Goal: Find contact information: Find contact information

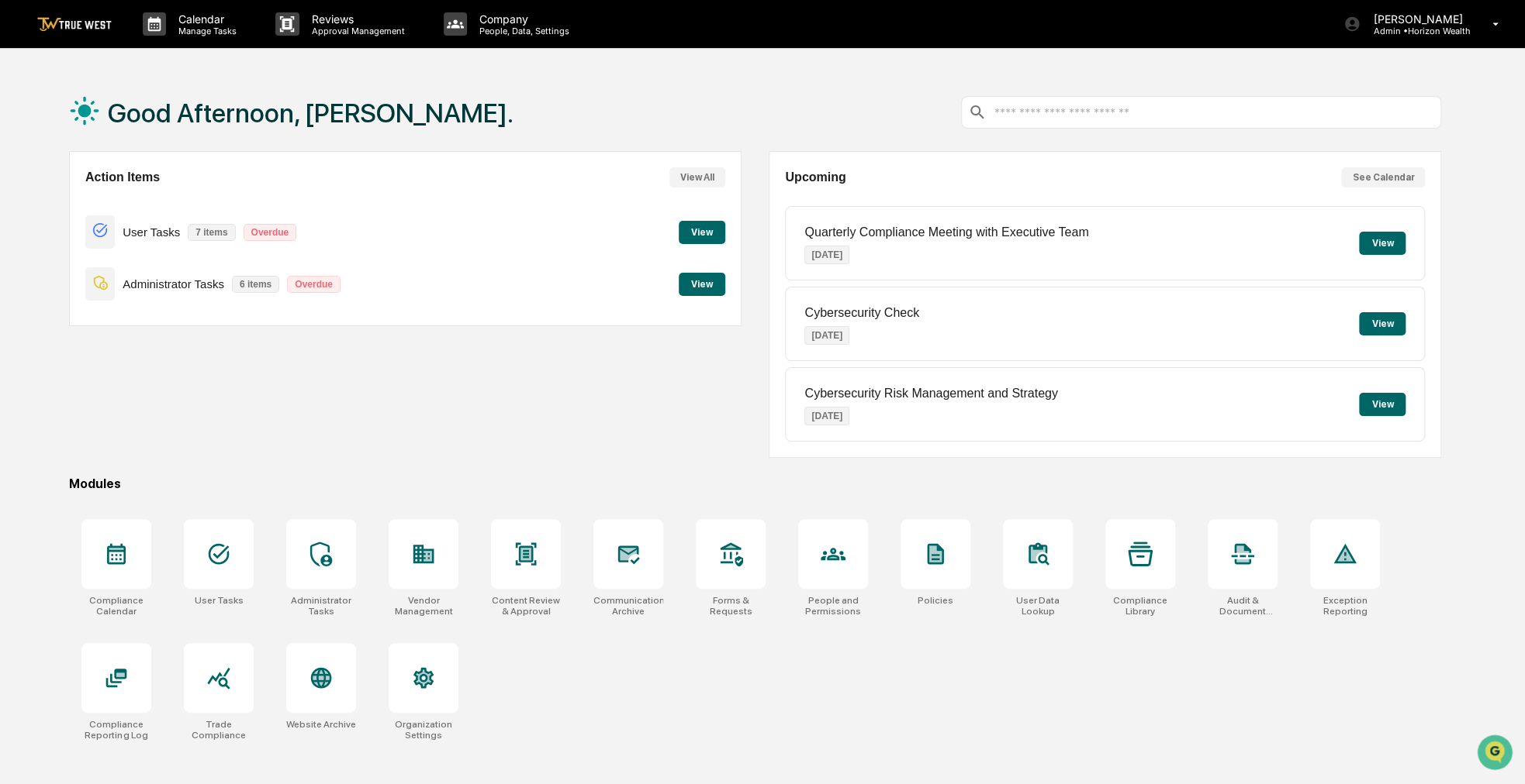
drag, startPoint x: 659, startPoint y: 429, endPoint x: 581, endPoint y: 436, distance: 78.3
click at [581, 436] on div "Action Items View All User Tasks 7 items Overdue View Administrator Tasks 6 ite…" at bounding box center [405, 304] width 672 height 307
click at [847, 525] on div at bounding box center [833, 554] width 70 height 70
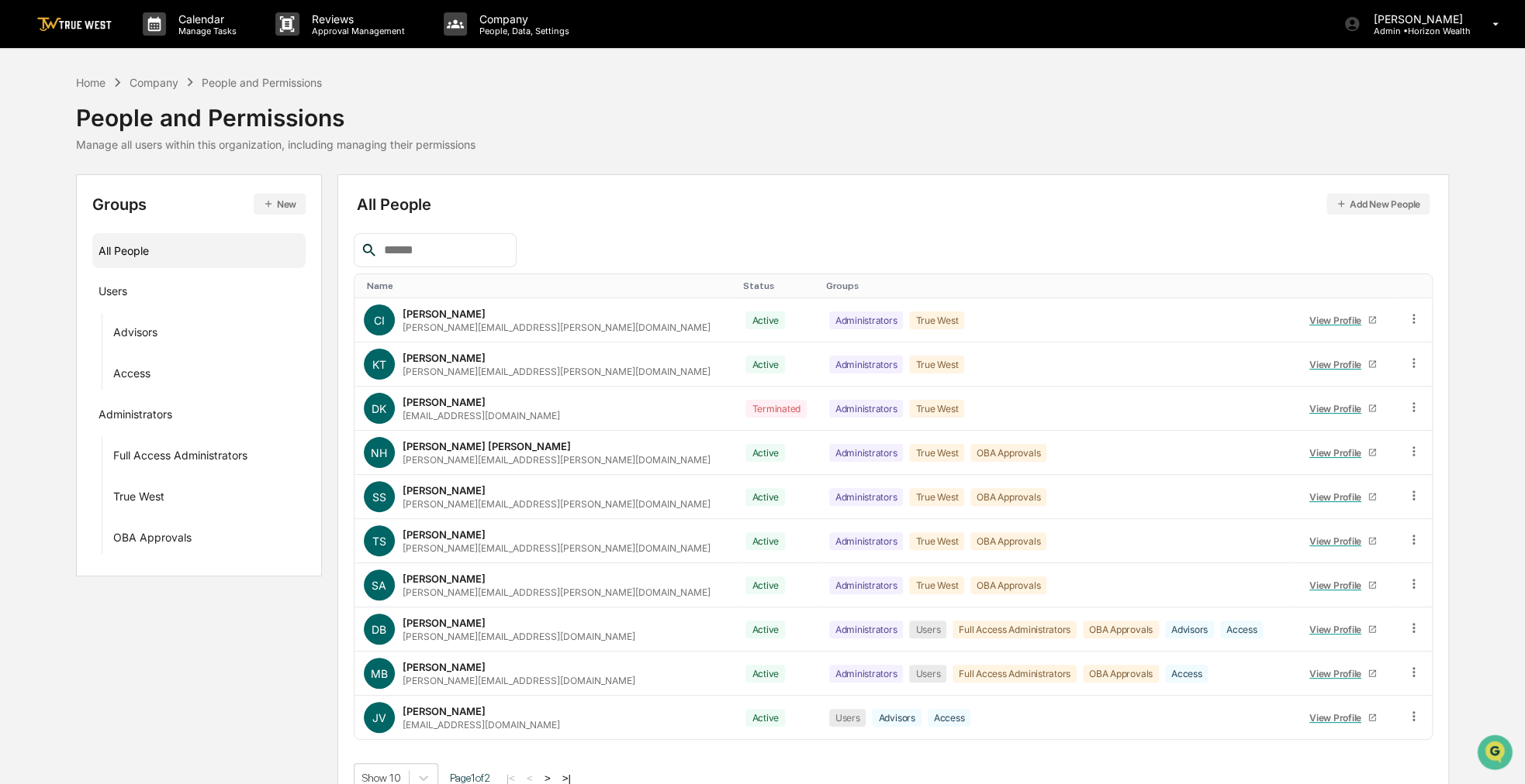
drag, startPoint x: 862, startPoint y: 117, endPoint x: 788, endPoint y: 131, distance: 75.3
click at [788, 131] on div "Home Company People and Permissions People and Permissions Manage all users wit…" at bounding box center [762, 113] width 1372 height 78
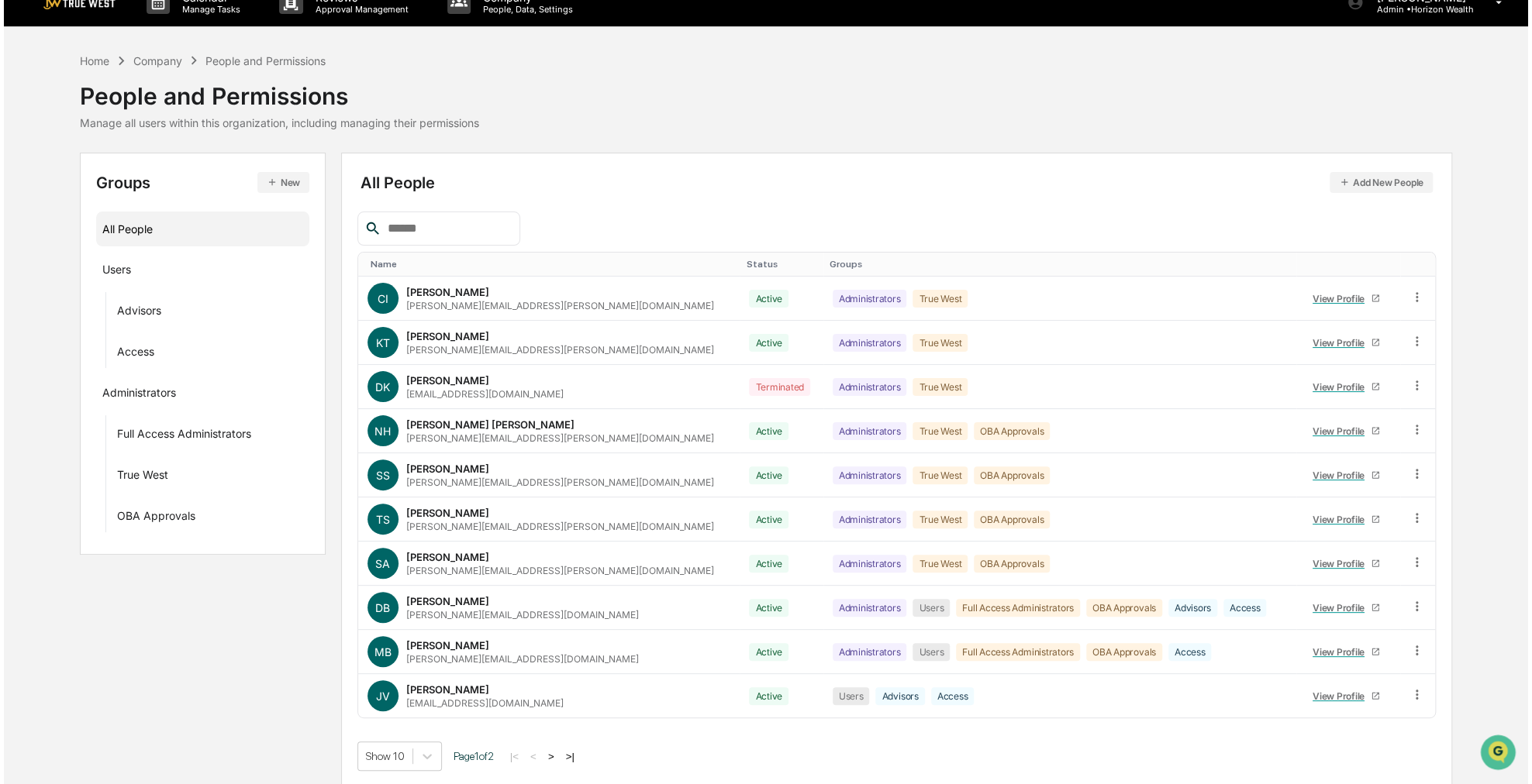
scroll to position [22, 0]
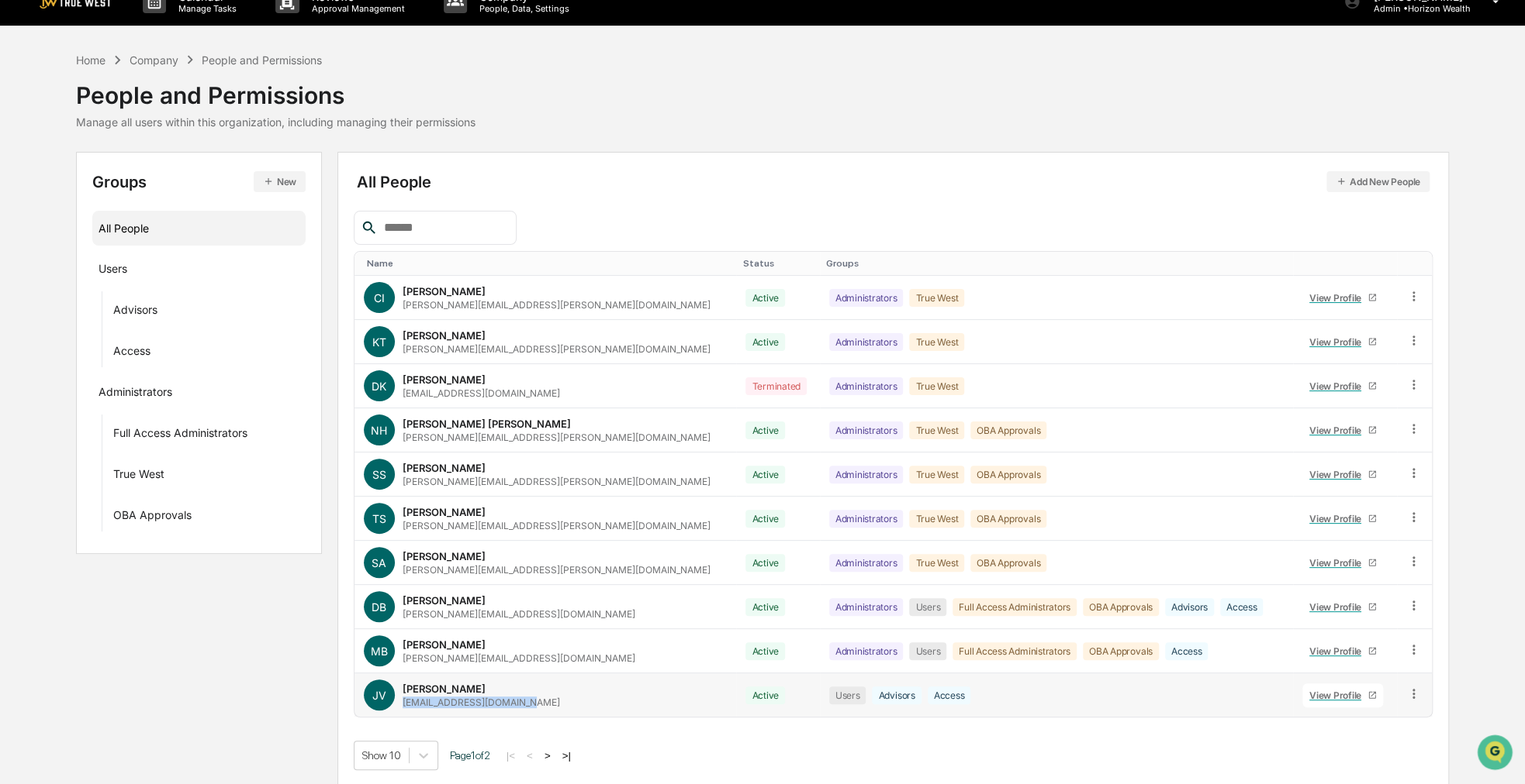
drag, startPoint x: 529, startPoint y: 703, endPoint x: 399, endPoint y: 698, distance: 130.1
click at [399, 698] on div "JV [PERSON_NAME] [EMAIL_ADDRESS][DOMAIN_NAME]" at bounding box center [545, 695] width 363 height 31
copy div "[EMAIL_ADDRESS][DOMAIN_NAME]"
click at [552, 750] on button ">" at bounding box center [548, 757] width 16 height 14
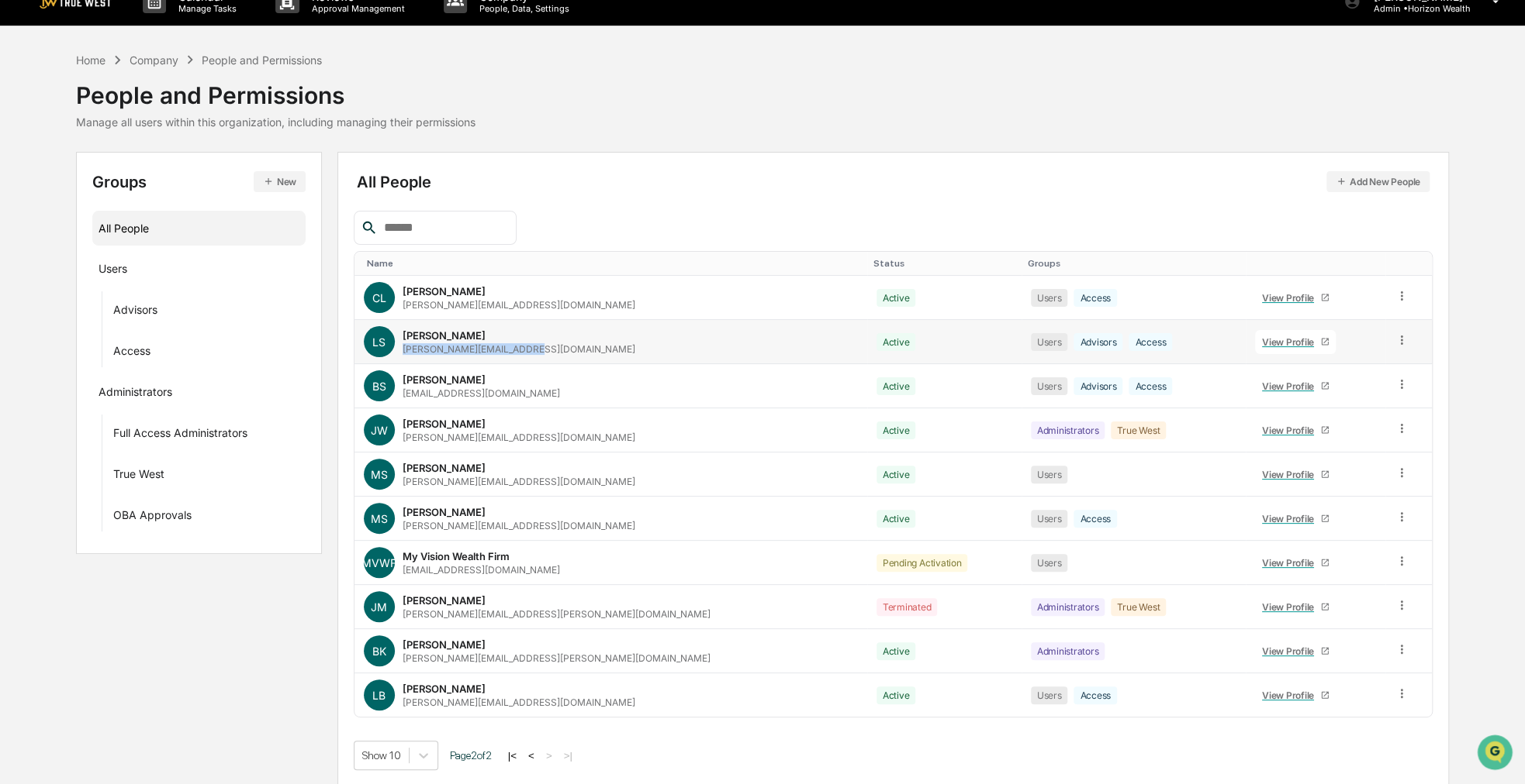
drag, startPoint x: 541, startPoint y: 347, endPoint x: 398, endPoint y: 340, distance: 143.2
click at [398, 340] on div "LS [PERSON_NAME] [PERSON_NAME][EMAIL_ADDRESS][DOMAIN_NAME]" at bounding box center [610, 342] width 494 height 31
drag, startPoint x: 398, startPoint y: 340, endPoint x: 600, endPoint y: 198, distance: 246.9
click at [600, 198] on div "All People Add New People Name Status Groups [PERSON_NAME] Lawrence [EMAIL_ADDR…" at bounding box center [893, 469] width 1079 height 602
drag, startPoint x: 538, startPoint y: 347, endPoint x: 400, endPoint y: 350, distance: 138.0
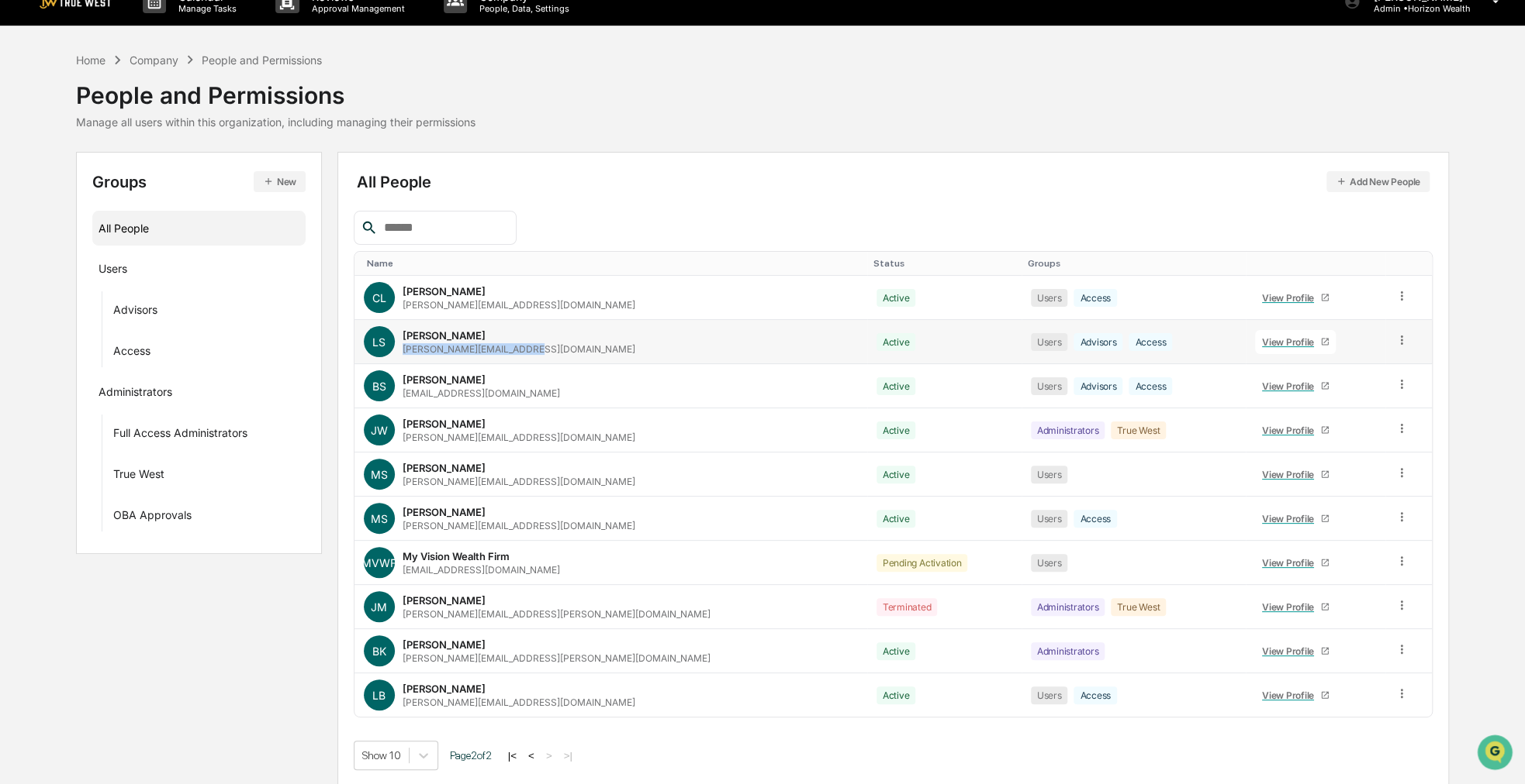
click at [400, 350] on div "LS [PERSON_NAME] [PERSON_NAME][EMAIL_ADDRESS][DOMAIN_NAME]" at bounding box center [610, 342] width 494 height 31
copy div "[PERSON_NAME][EMAIL_ADDRESS][DOMAIN_NAME]"
drag, startPoint x: 527, startPoint y: 392, endPoint x: 397, endPoint y: 392, distance: 130.0
click at [397, 392] on div "BS [PERSON_NAME] [PERSON_NAME][EMAIL_ADDRESS][DOMAIN_NAME]" at bounding box center [610, 386] width 494 height 31
copy div "[PERSON_NAME] [PERSON_NAME][EMAIL_ADDRESS][DOMAIN_NAME]"
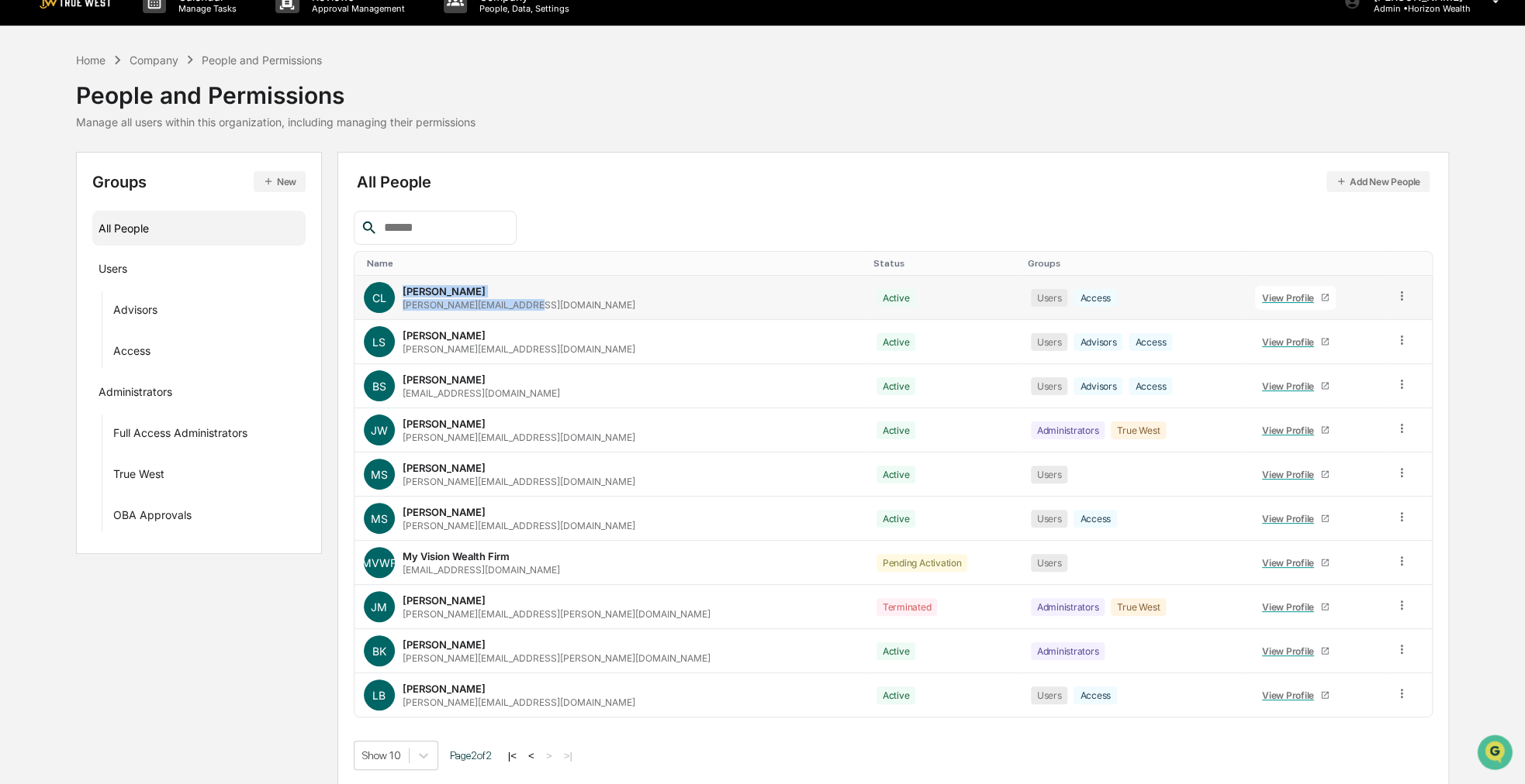
drag, startPoint x: 537, startPoint y: 303, endPoint x: 397, endPoint y: 310, distance: 140.2
click at [397, 310] on div "[PERSON_NAME] Lawrence [EMAIL_ADDRESS][DOMAIN_NAME]" at bounding box center [610, 298] width 494 height 31
click at [682, 175] on div "All People Add New People" at bounding box center [893, 181] width 1073 height 20
drag, startPoint x: 968, startPoint y: 111, endPoint x: 917, endPoint y: 111, distance: 51.0
click at [917, 111] on div "Home Company People and Permissions People and Permissions Manage all users wit…" at bounding box center [762, 91] width 1372 height 78
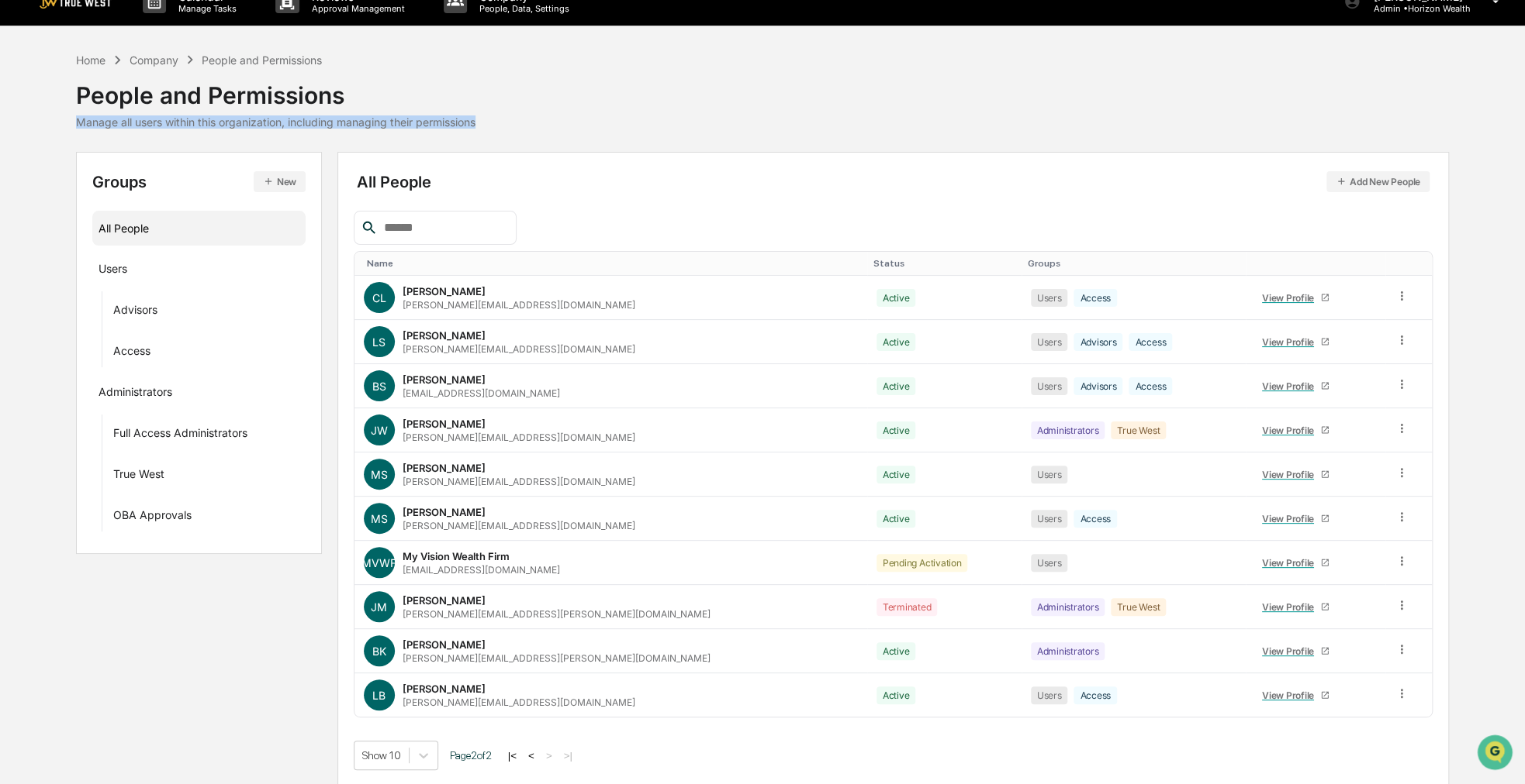
drag, startPoint x: 917, startPoint y: 111, endPoint x: 819, endPoint y: 84, distance: 101.7
click at [819, 84] on div "Home Company People and Permissions People and Permissions Manage all users wit…" at bounding box center [762, 91] width 1372 height 78
click at [1394, 53] on div "Home Company People and Permissions People and Permissions Manage all users wit…" at bounding box center [762, 91] width 1372 height 78
click at [1465, 19] on div "[PERSON_NAME] Admin • Horizon Wealth" at bounding box center [1426, 1] width 197 height 48
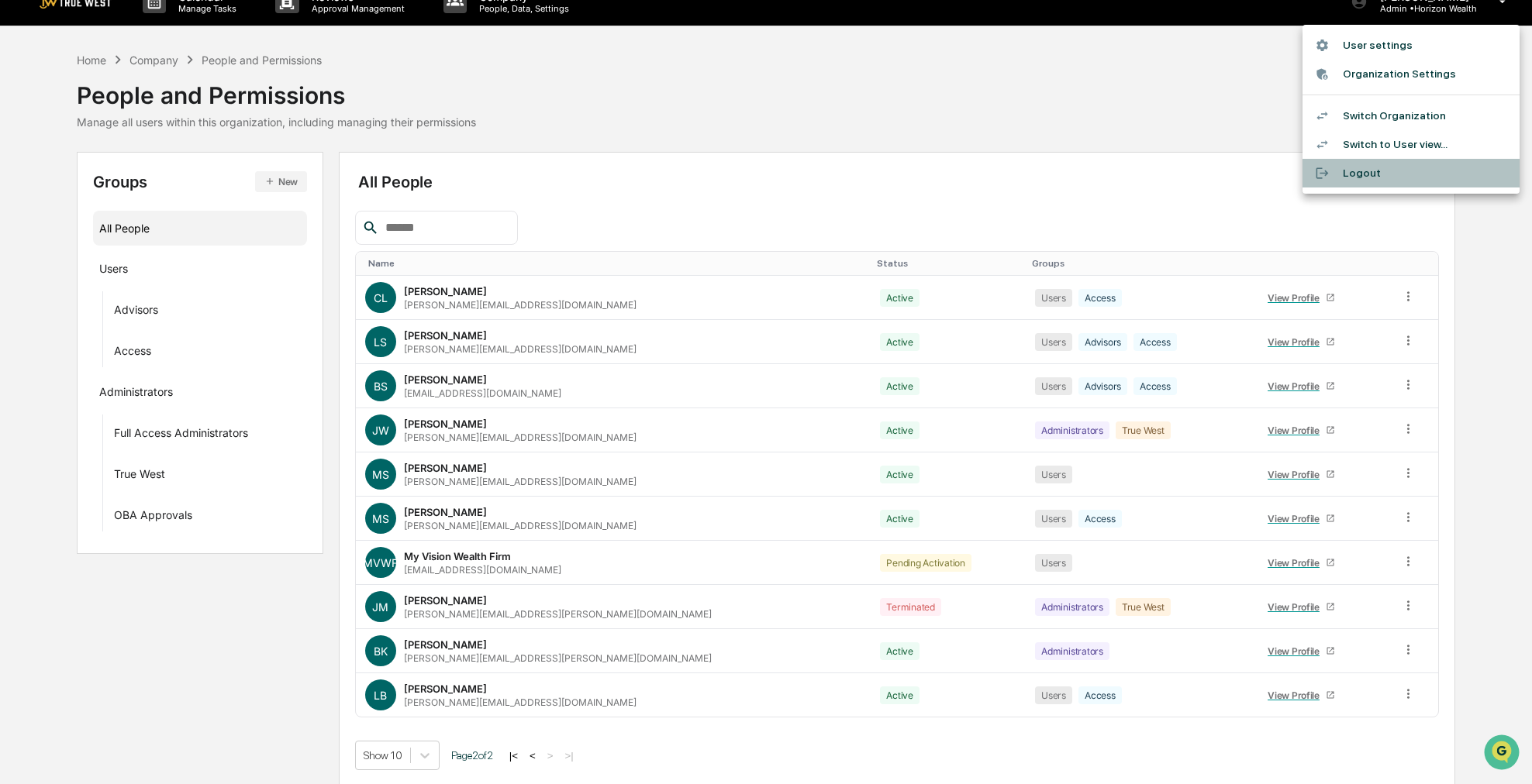
click at [1354, 183] on li "Logout" at bounding box center [1410, 172] width 217 height 28
